Goal: Navigation & Orientation: Go to known website

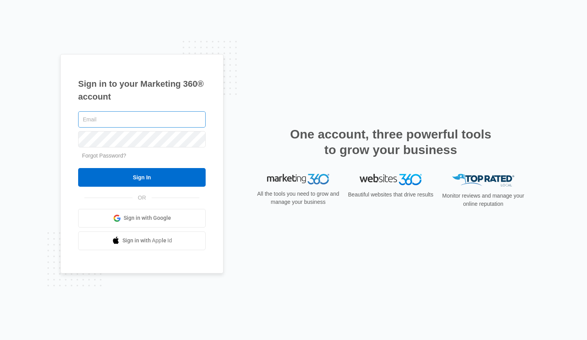
click at [135, 118] on input "text" at bounding box center [142, 119] width 128 height 16
type input "[PERSON_NAME][EMAIL_ADDRESS][DOMAIN_NAME]"
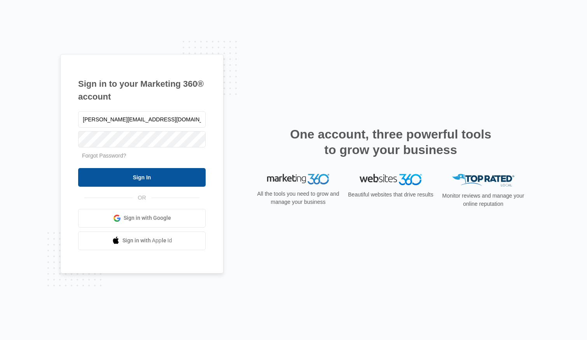
click at [154, 184] on input "Sign In" at bounding box center [142, 177] width 128 height 19
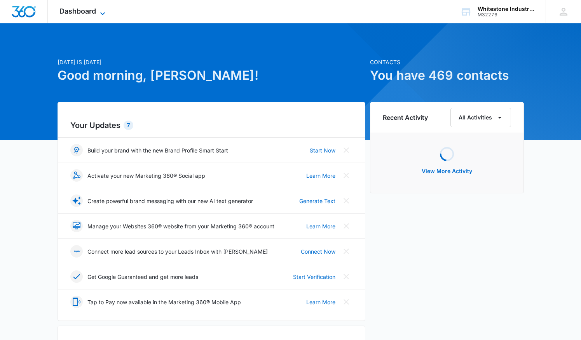
click at [76, 10] on span "Dashboard" at bounding box center [77, 11] width 37 height 8
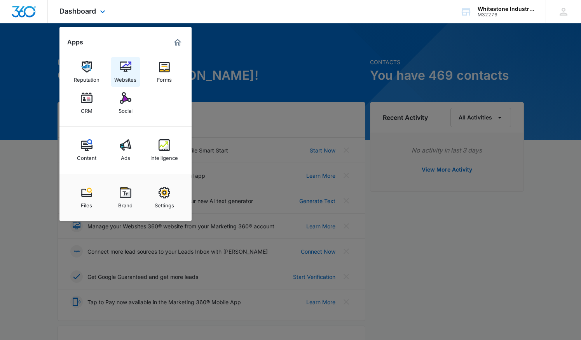
click at [121, 68] on img at bounding box center [126, 67] width 12 height 12
